Goal: Task Accomplishment & Management: Manage account settings

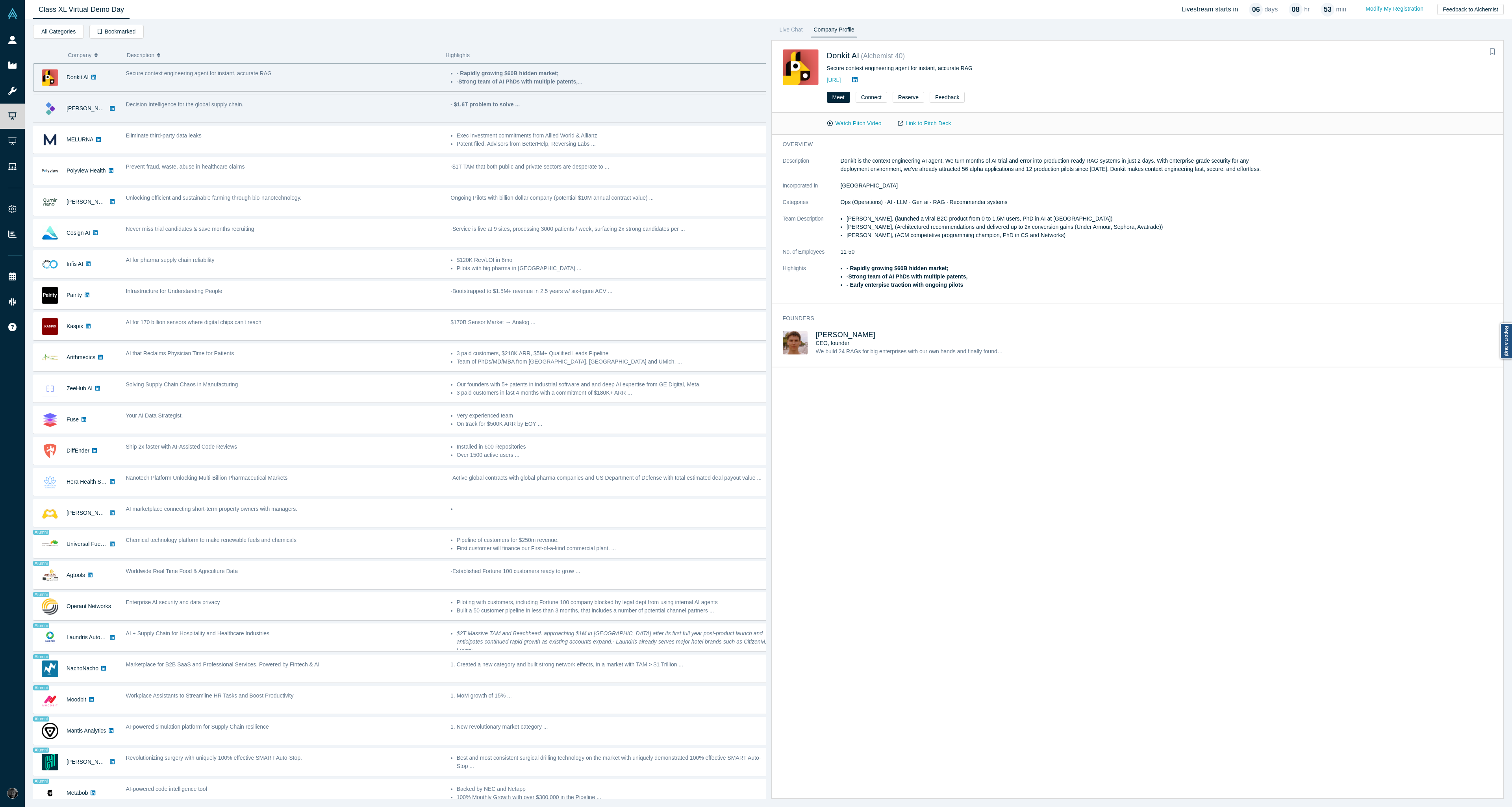
click at [300, 120] on div "Decision Intelligence for the global supply chain." at bounding box center [284, 109] width 325 height 25
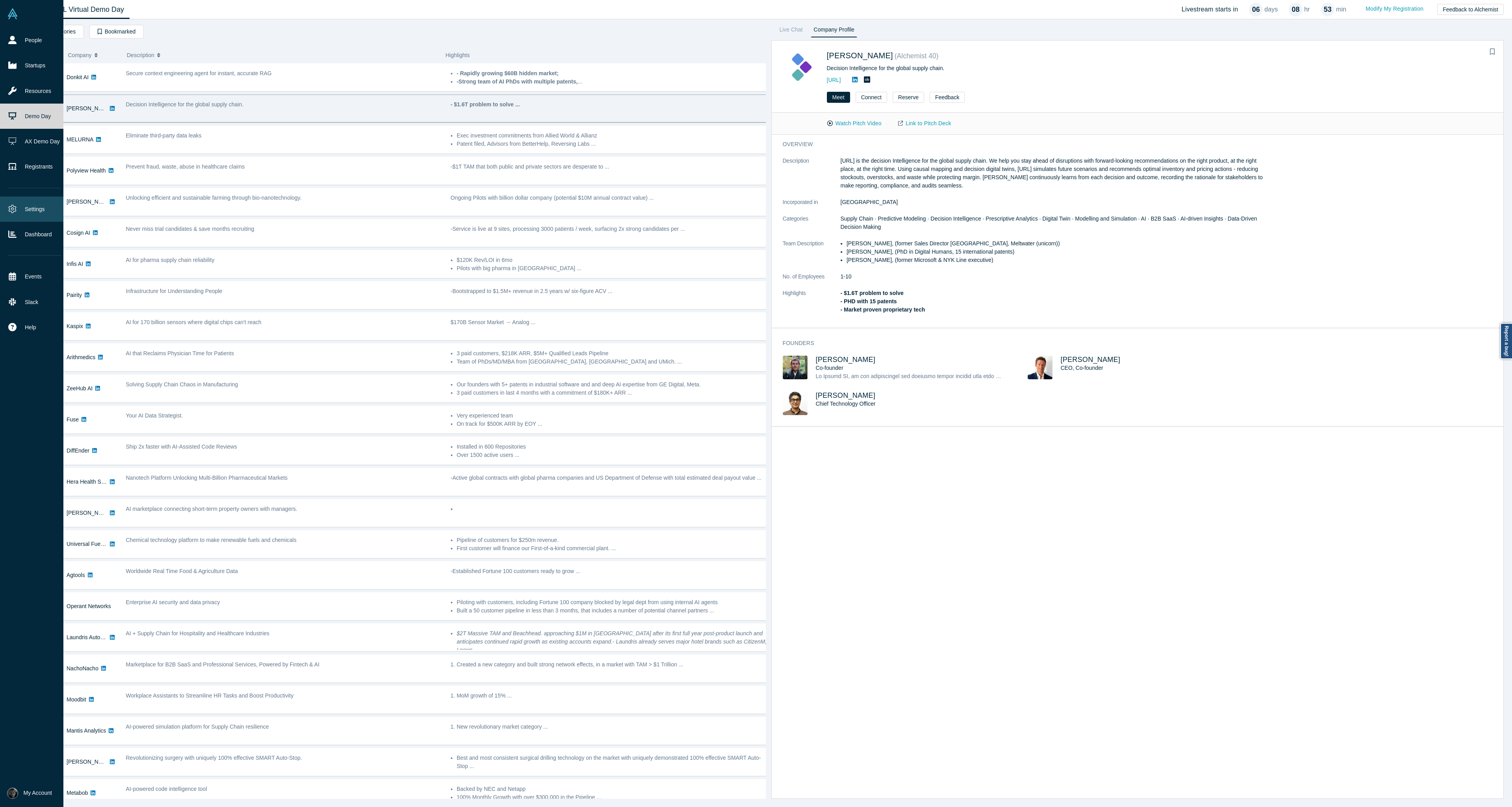
click at [17, 214] on link "Settings" at bounding box center [35, 209] width 70 height 25
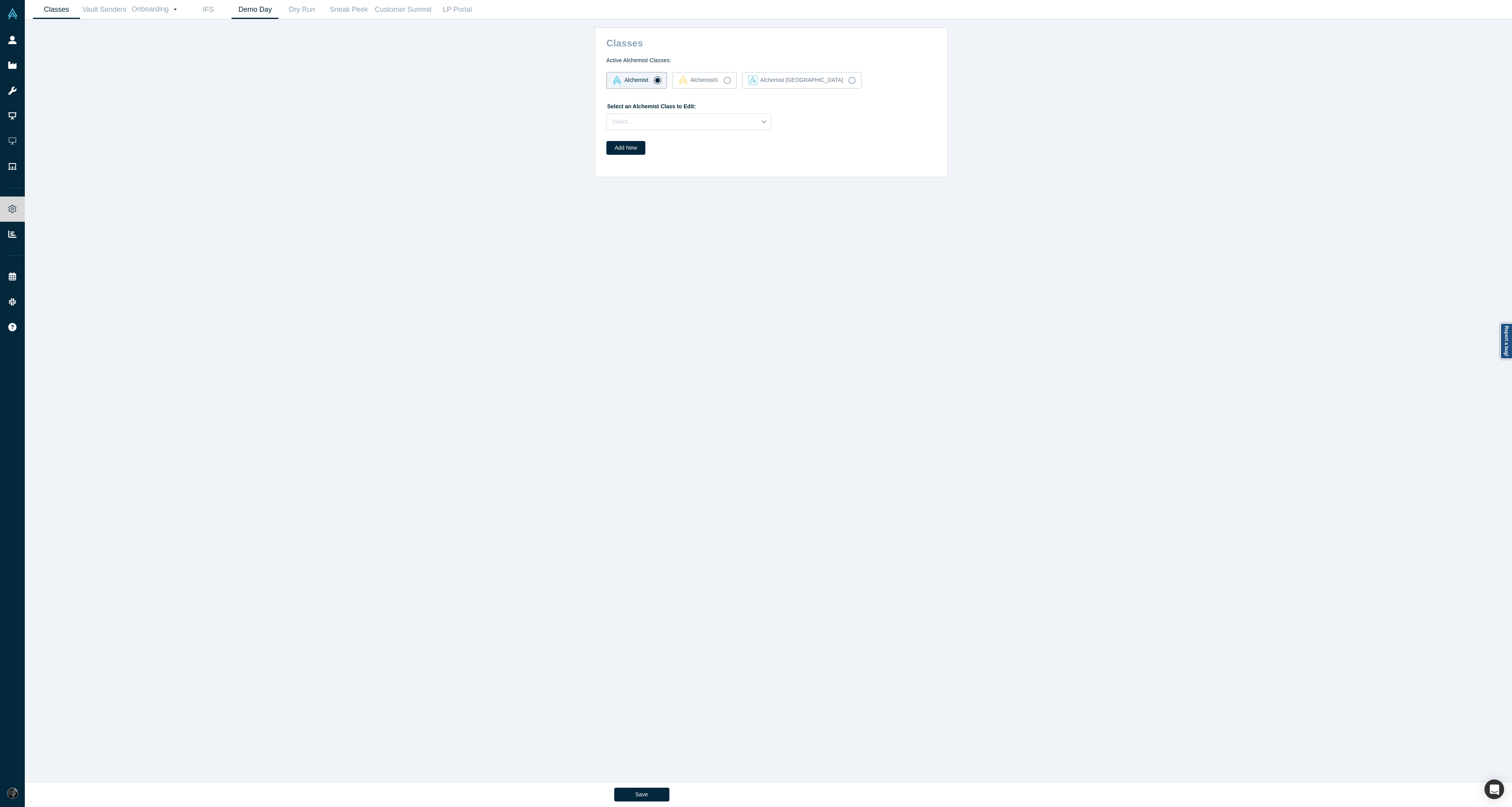
click at [252, 5] on link "Demo Day" at bounding box center [255, 10] width 47 height 19
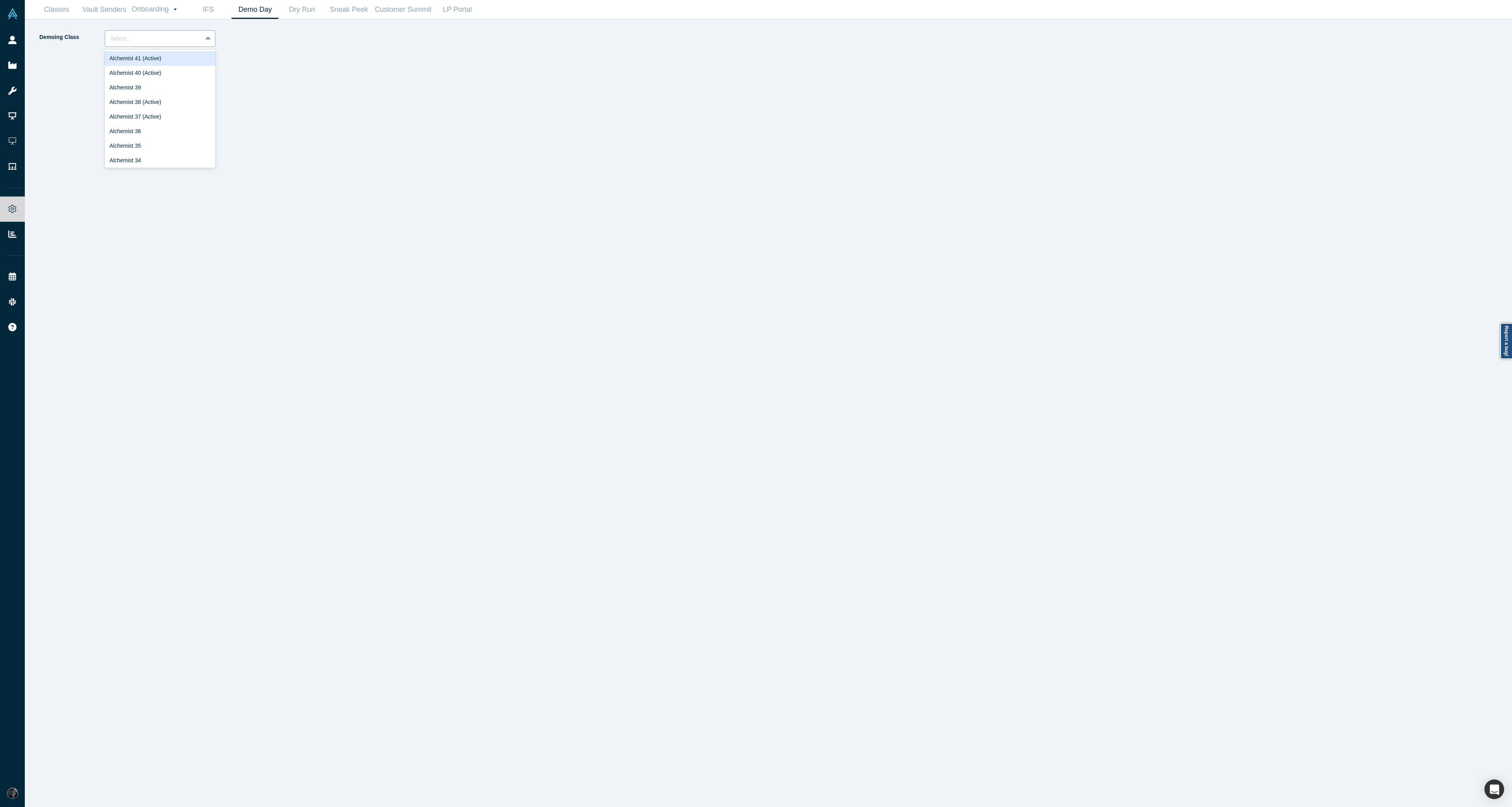
click at [176, 41] on div at bounding box center [153, 38] width 86 height 10
click at [172, 75] on div "Alchemist 40 (Active)" at bounding box center [159, 73] width 110 height 15
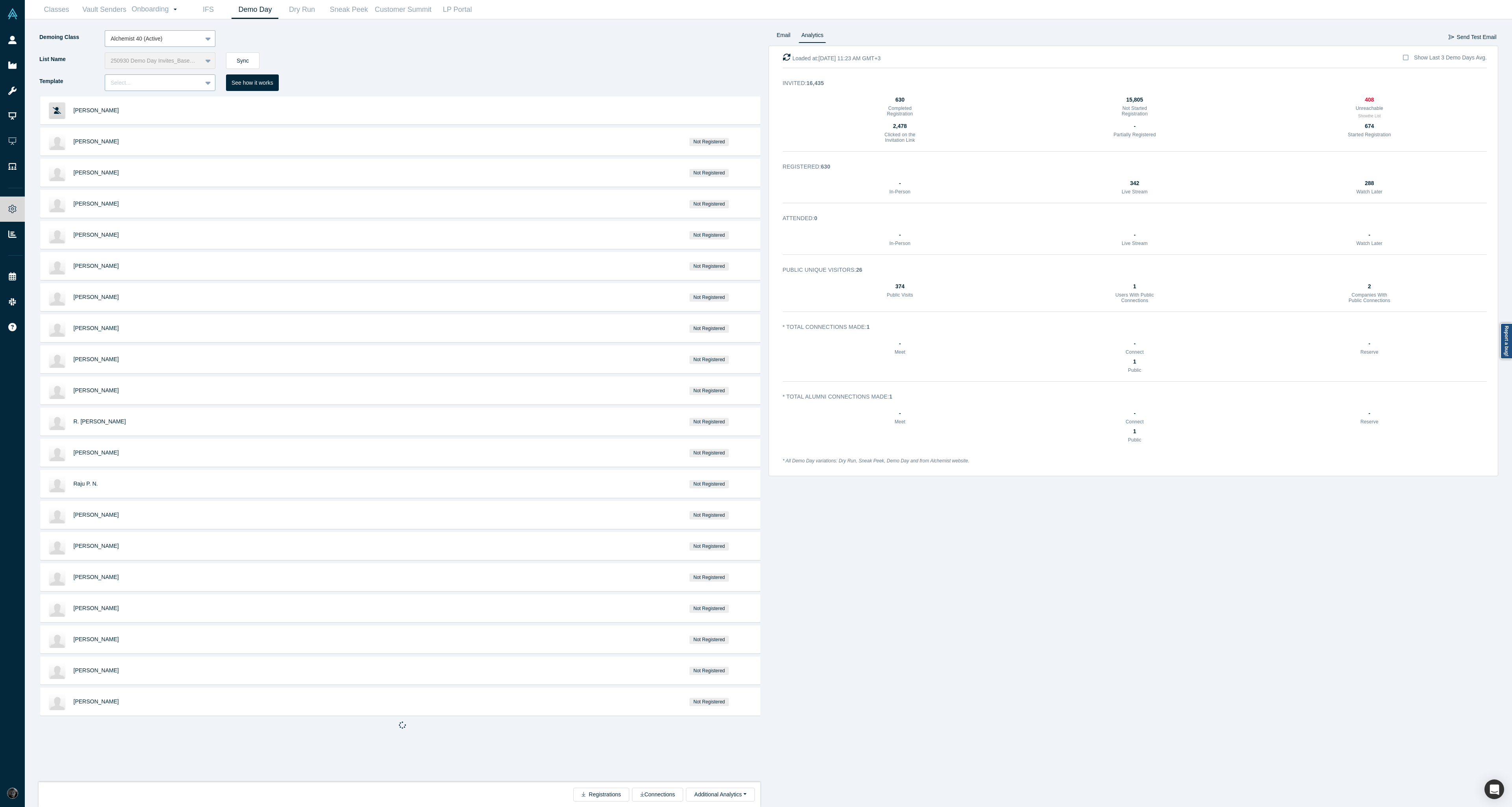
click at [153, 86] on div at bounding box center [153, 82] width 86 height 10
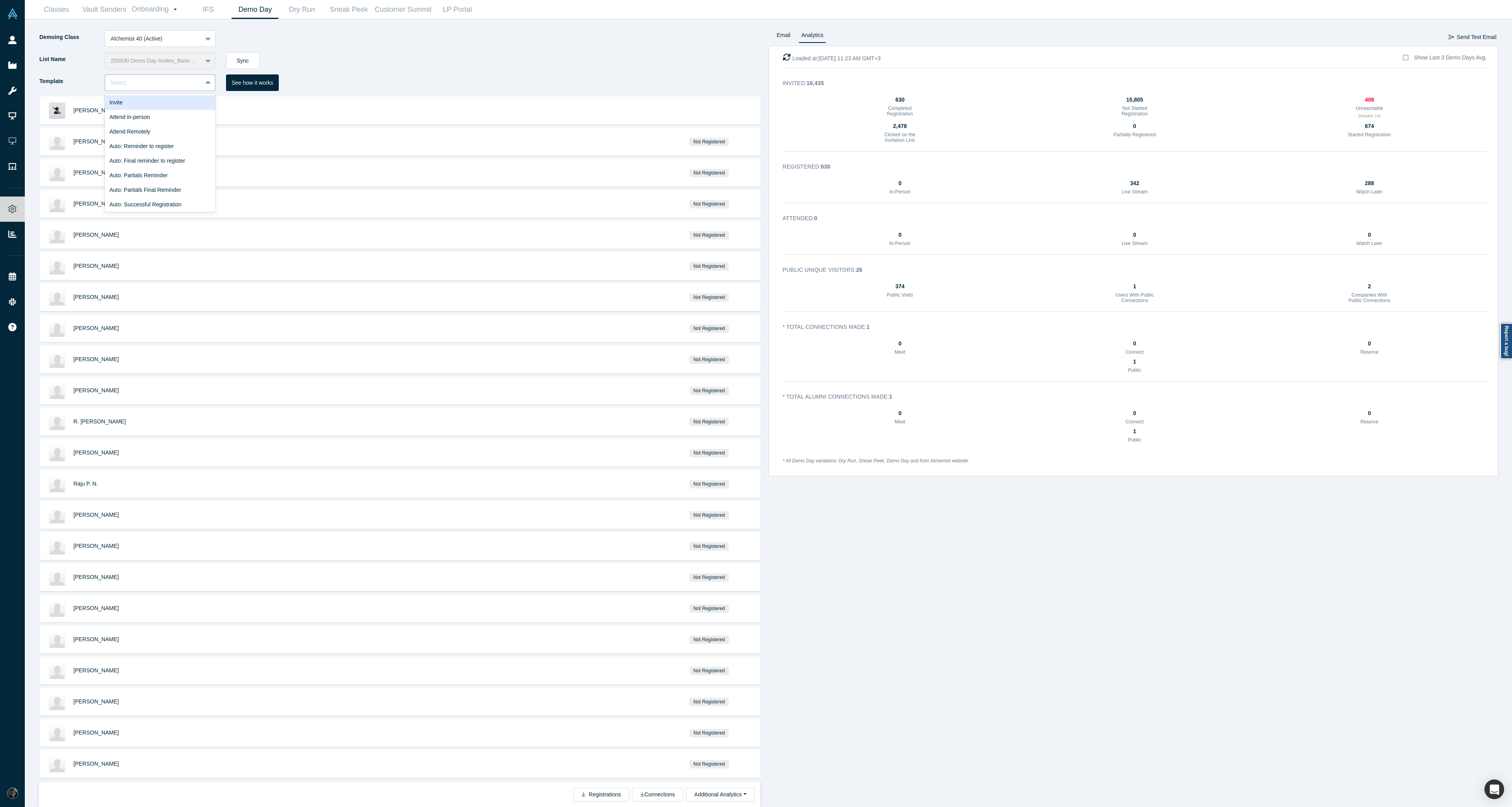
click at [151, 100] on div "Invite" at bounding box center [159, 103] width 110 height 15
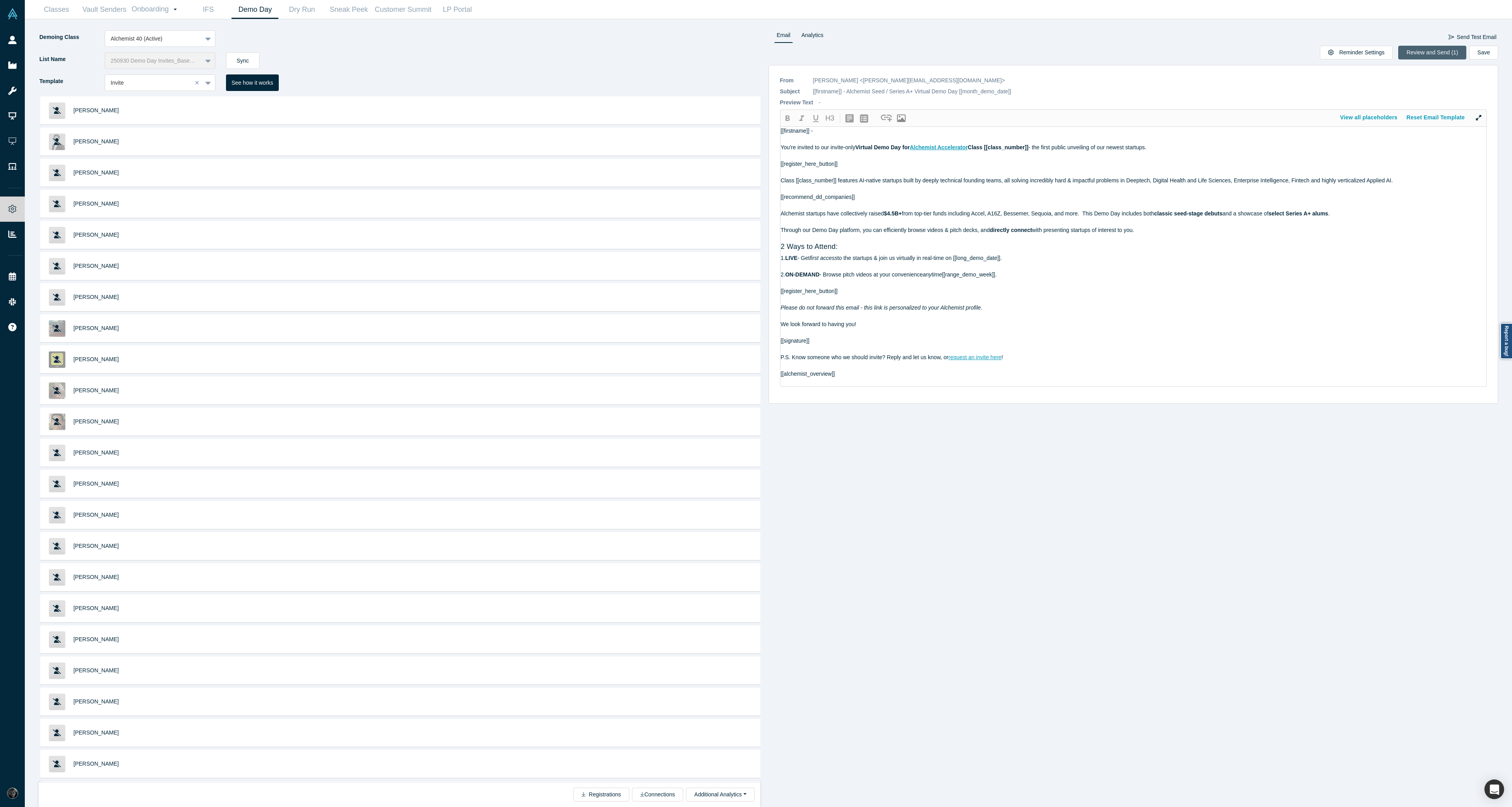
click at [1431, 53] on button "Review and Send (1)" at bounding box center [1433, 53] width 68 height 14
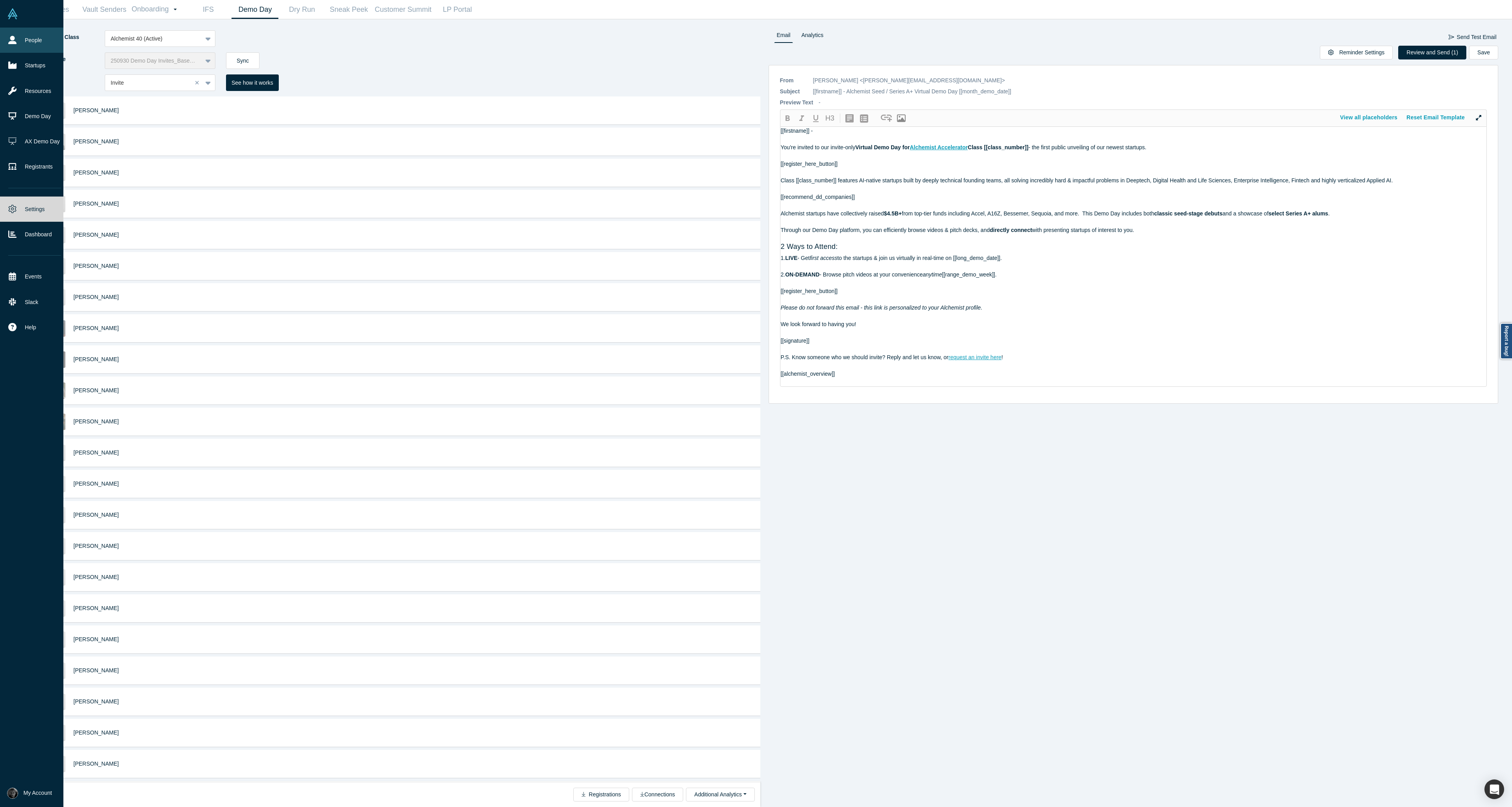
click at [24, 39] on link "People" at bounding box center [35, 40] width 70 height 25
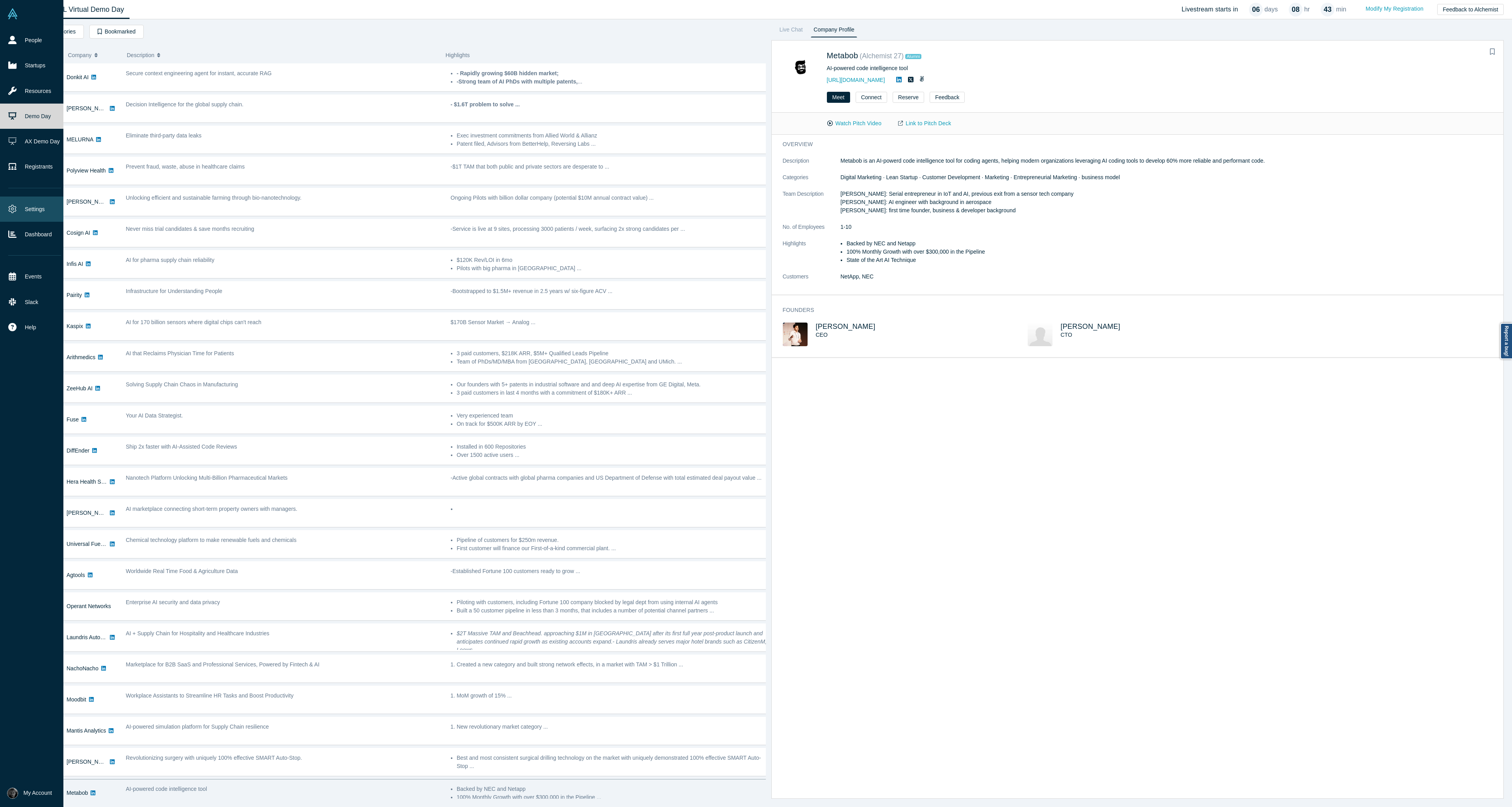
click at [30, 208] on link "Settings" at bounding box center [35, 209] width 70 height 25
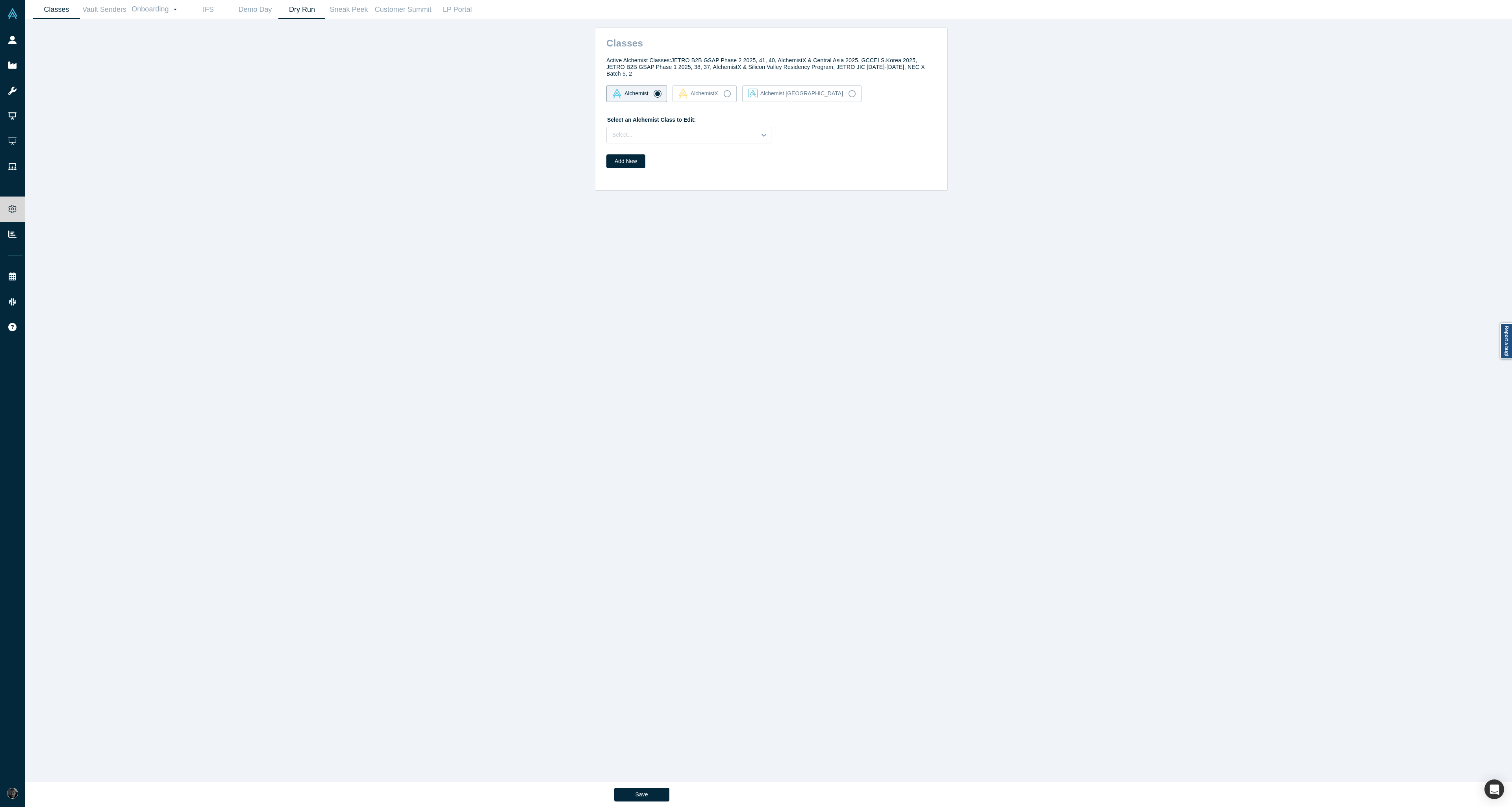
click at [315, 11] on link "Dry Run" at bounding box center [301, 10] width 47 height 19
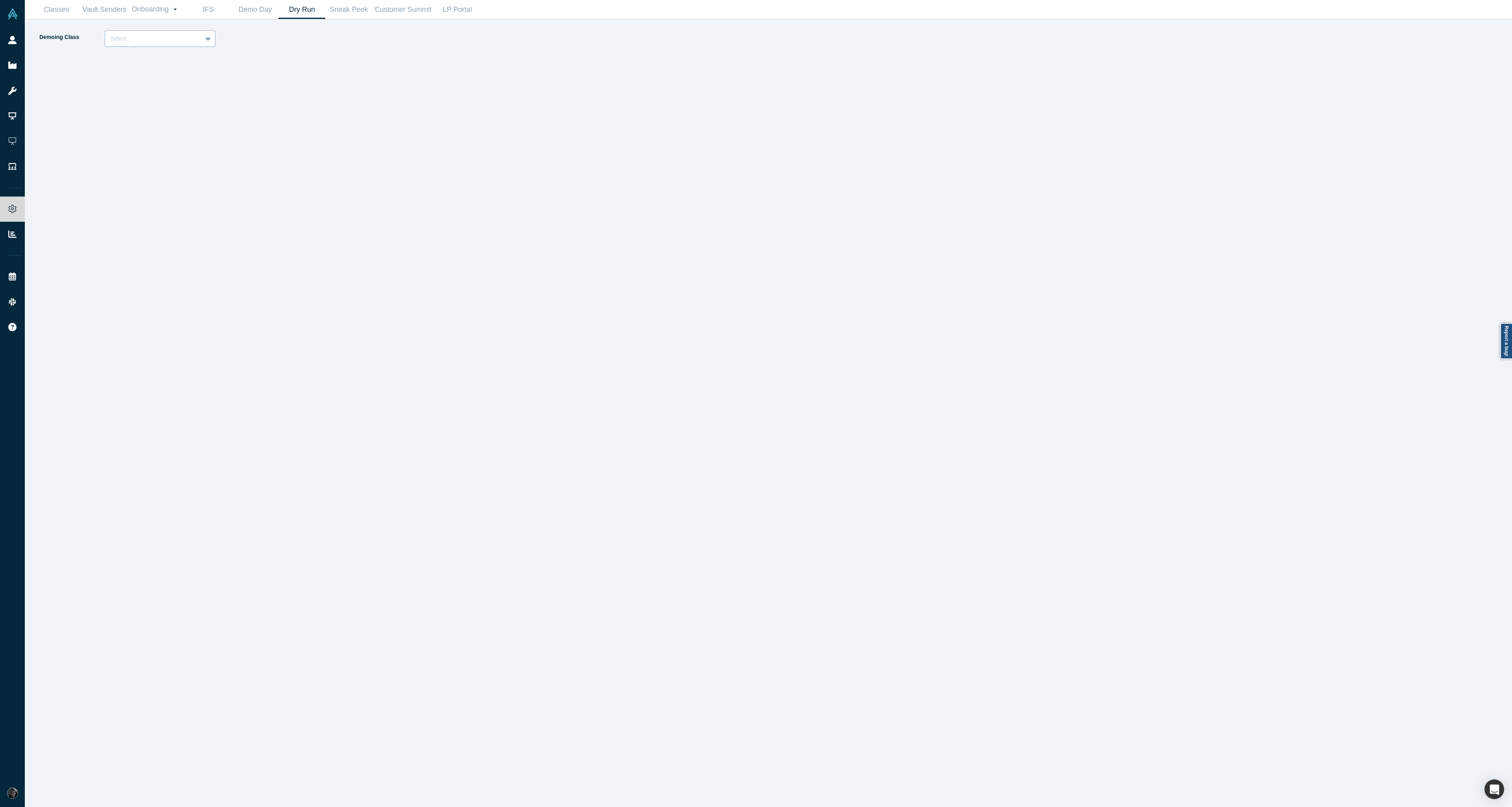
click at [155, 42] on div at bounding box center [153, 38] width 86 height 10
click at [158, 76] on div "Alchemist 40 (Active)" at bounding box center [159, 73] width 110 height 15
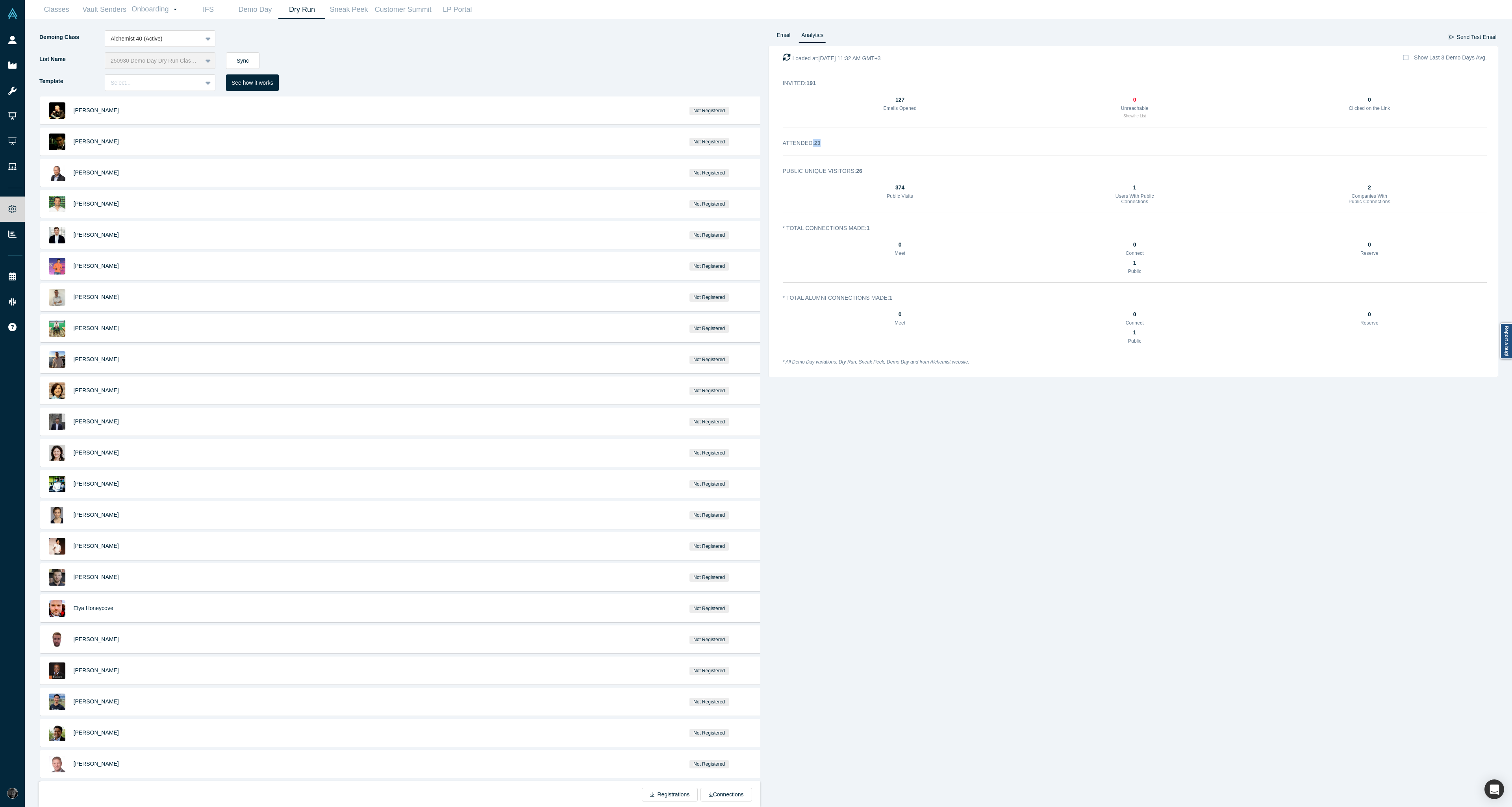
drag, startPoint x: 834, startPoint y: 144, endPoint x: 811, endPoint y: 144, distance: 23.0
click at [811, 144] on h3 "Attended : 23" at bounding box center [1129, 143] width 694 height 8
click at [288, 49] on div "Demoing Class Alchemist 40 (Active)" at bounding box center [404, 41] width 730 height 22
